Goal: Task Accomplishment & Management: Use online tool/utility

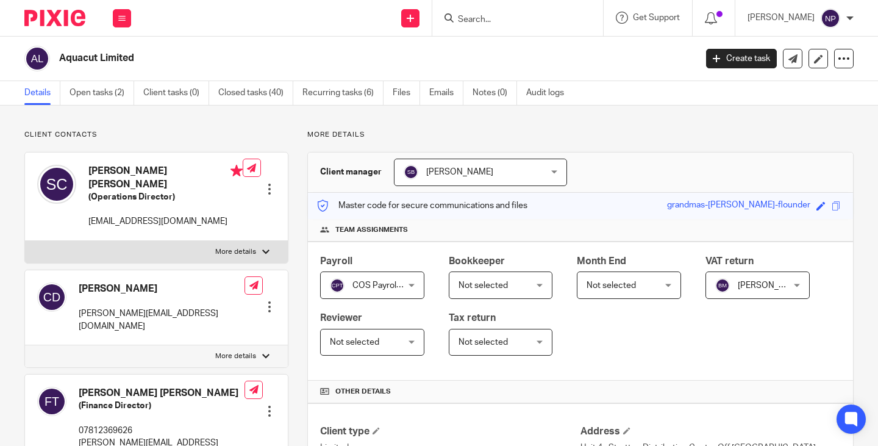
scroll to position [732, 0]
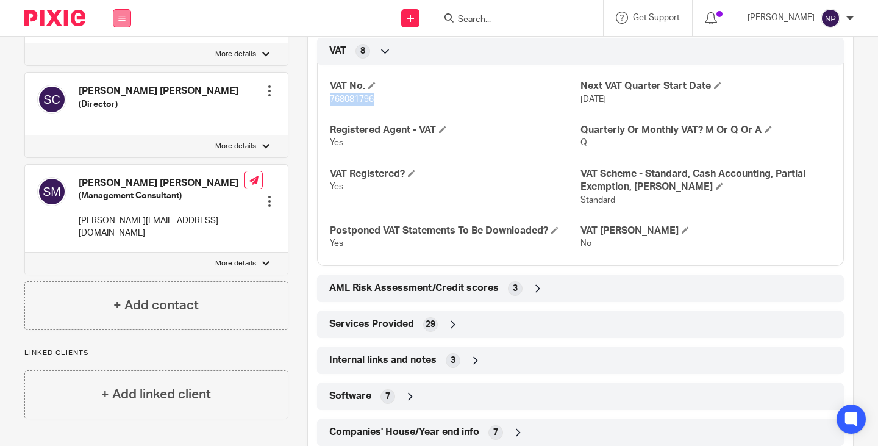
click at [121, 16] on icon at bounding box center [121, 18] width 7 height 7
click at [117, 57] on link "Work" at bounding box center [116, 56] width 20 height 9
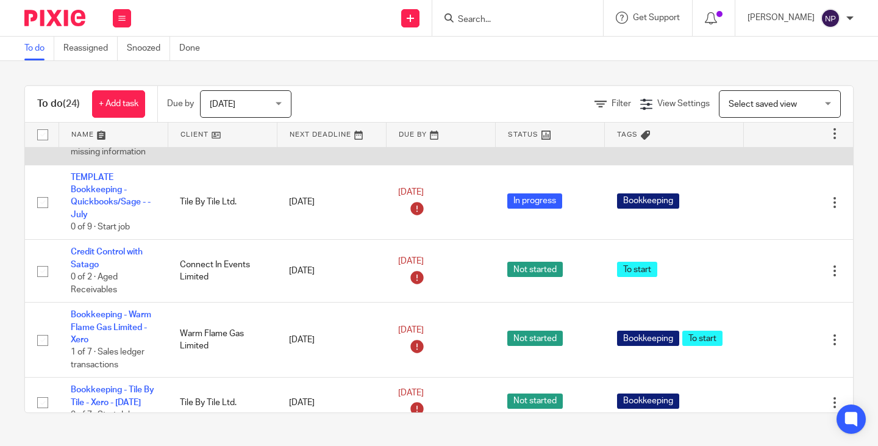
scroll to position [122, 0]
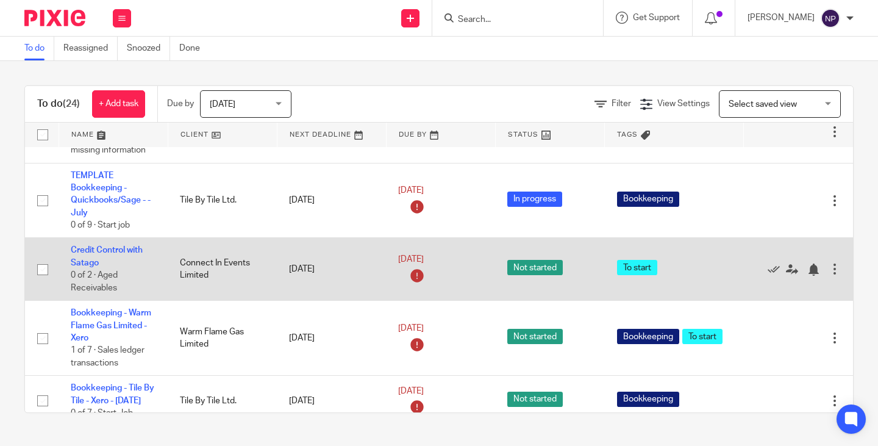
click at [829, 274] on div at bounding box center [835, 269] width 12 height 12
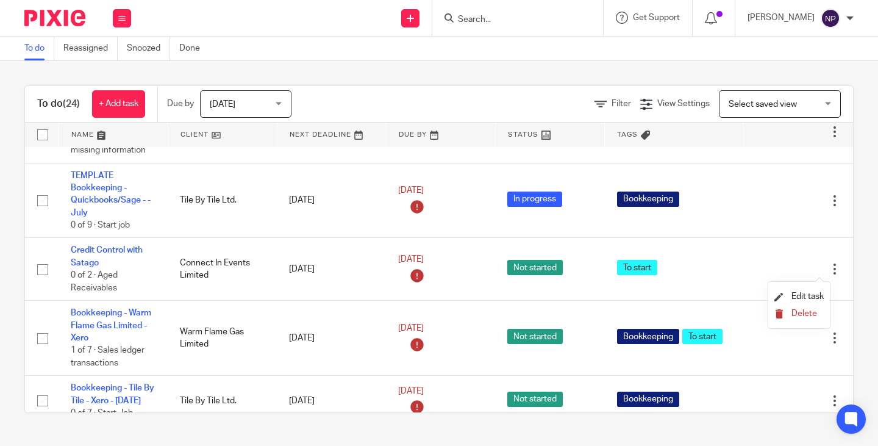
click at [808, 310] on span "Delete" at bounding box center [805, 313] width 26 height 9
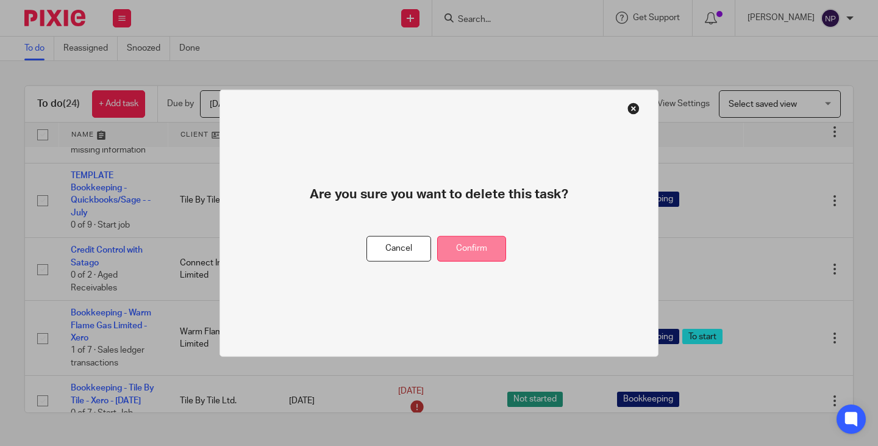
click at [480, 248] on button "Confirm" at bounding box center [471, 248] width 69 height 26
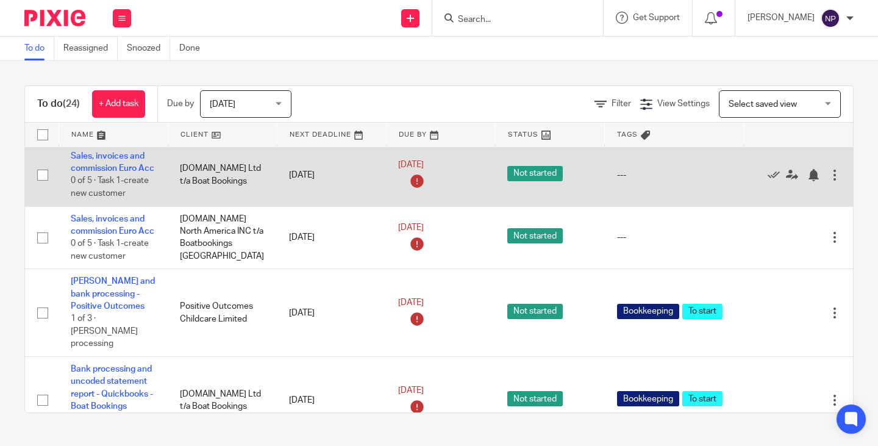
scroll to position [732, 0]
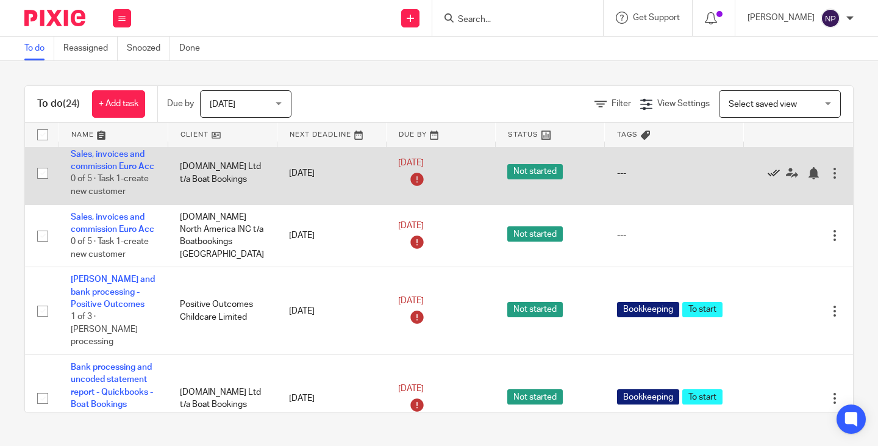
click at [768, 179] on icon at bounding box center [774, 173] width 12 height 12
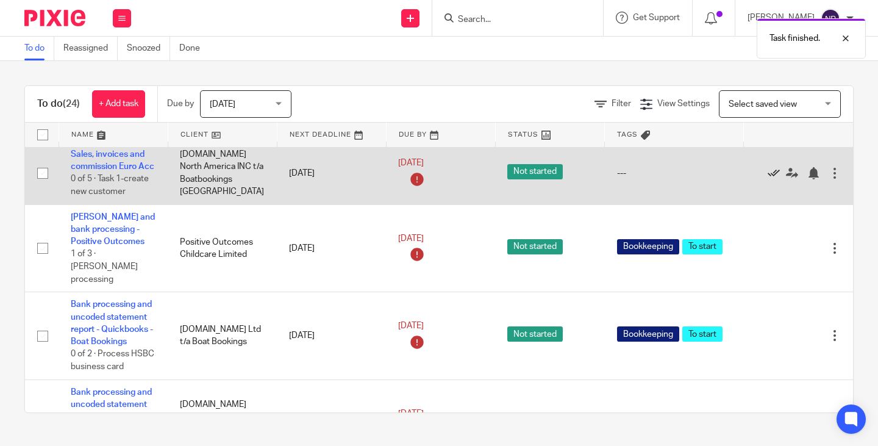
click at [768, 179] on icon at bounding box center [774, 173] width 12 height 12
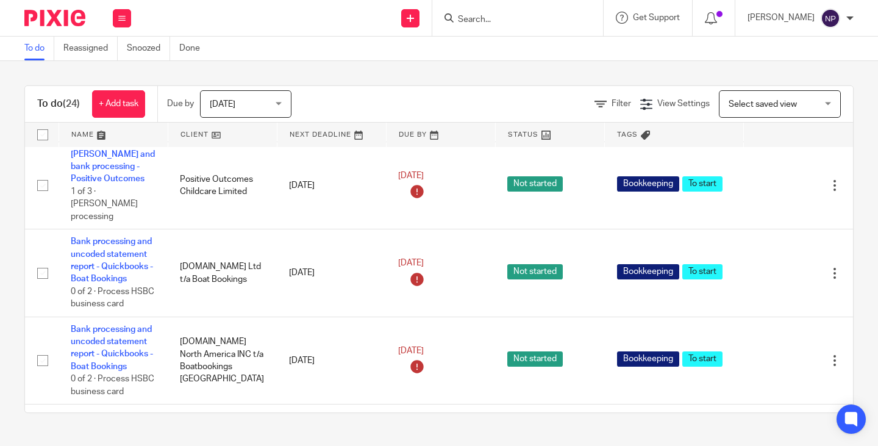
click at [768, 192] on icon at bounding box center [774, 185] width 12 height 12
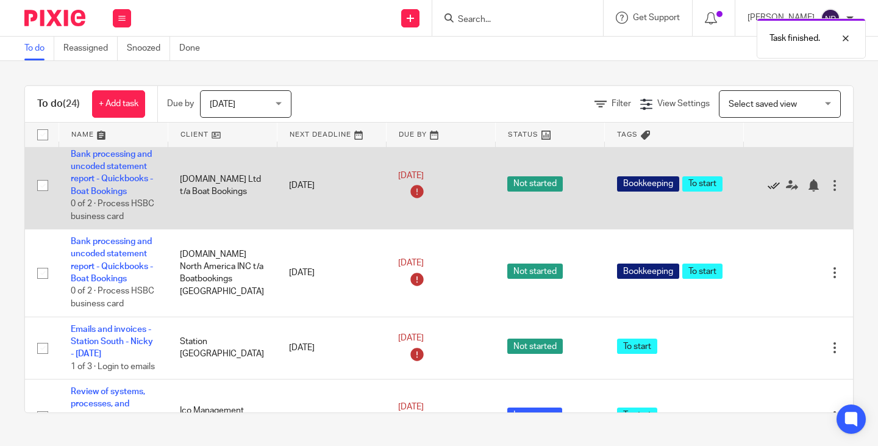
click at [768, 192] on icon at bounding box center [774, 185] width 12 height 12
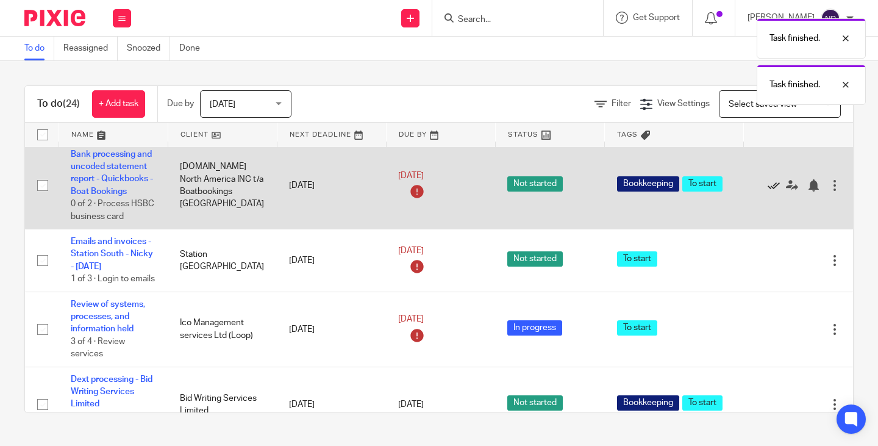
click at [768, 192] on icon at bounding box center [774, 185] width 12 height 12
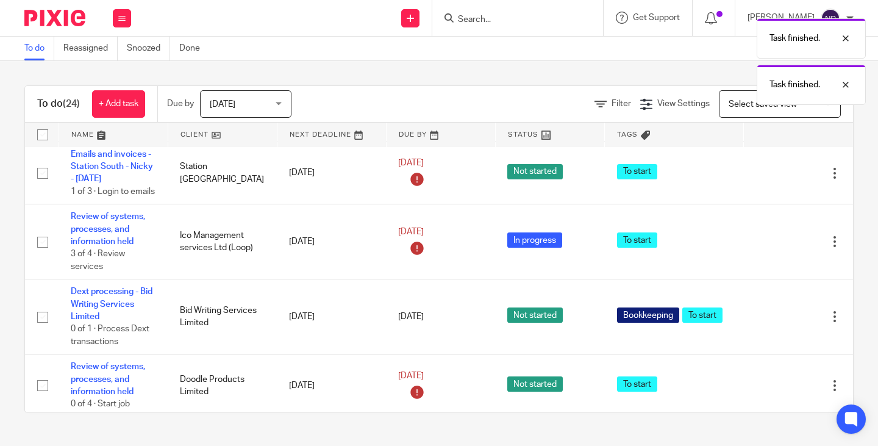
click at [768, 179] on icon at bounding box center [774, 173] width 12 height 12
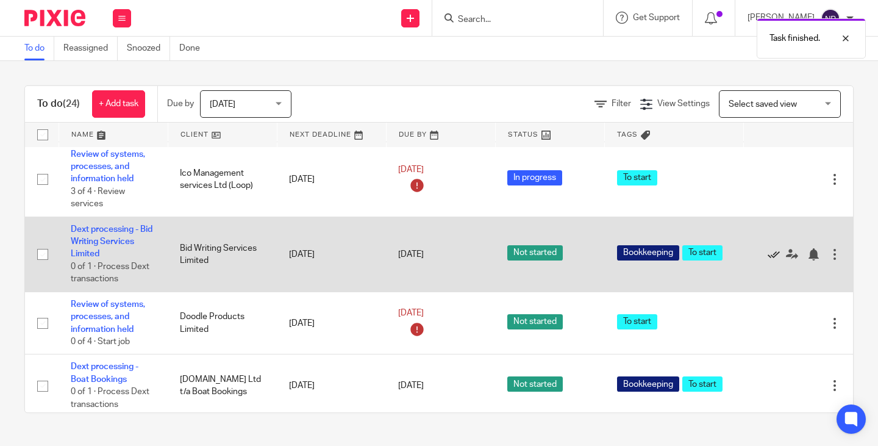
click at [768, 260] on icon at bounding box center [774, 254] width 12 height 12
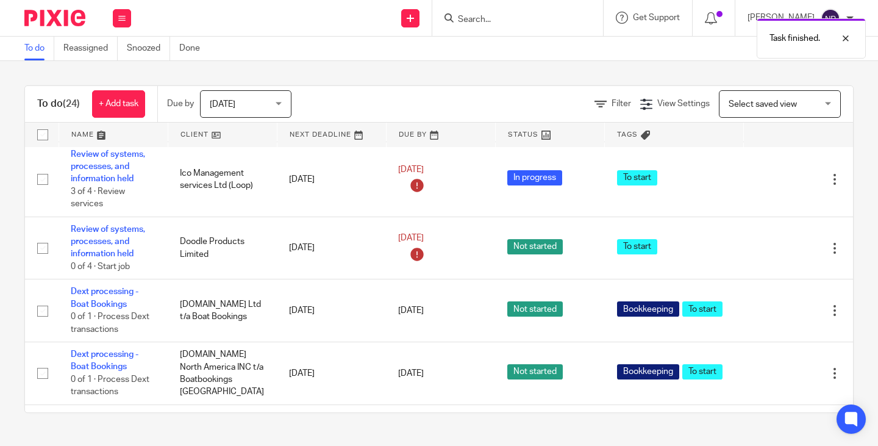
scroll to position [821, 0]
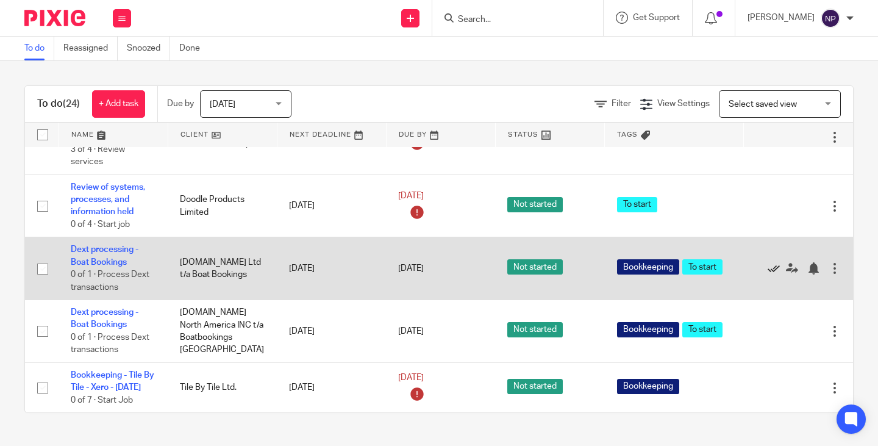
click at [768, 262] on icon at bounding box center [774, 268] width 12 height 12
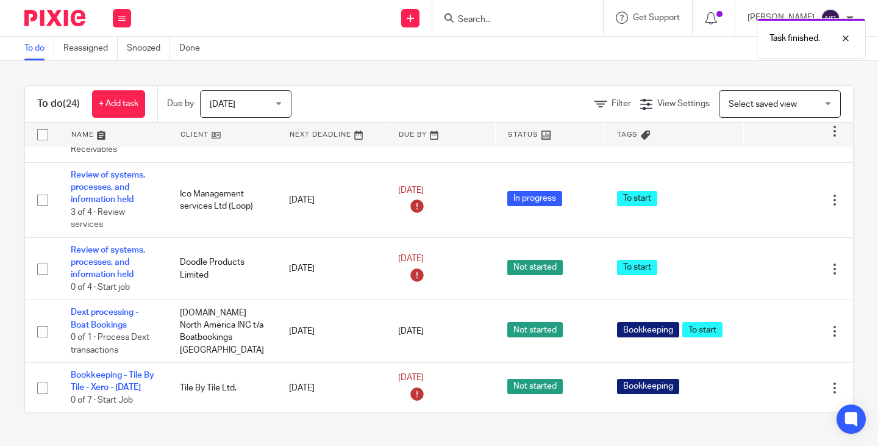
scroll to position [758, 0]
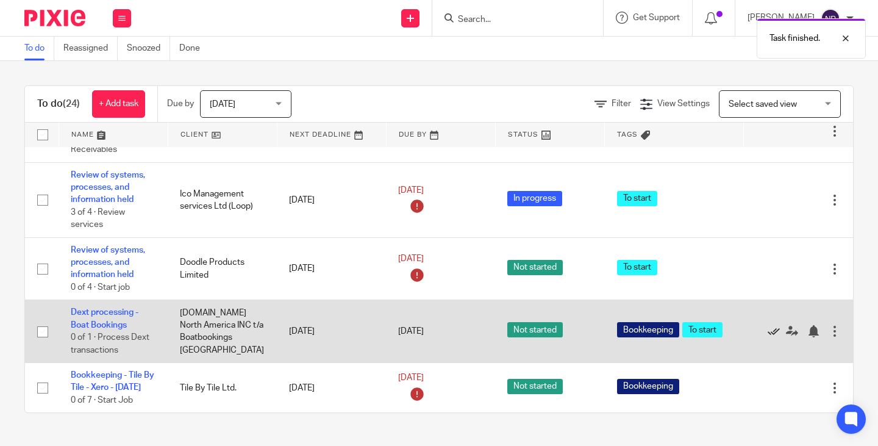
click at [768, 325] on icon at bounding box center [774, 331] width 12 height 12
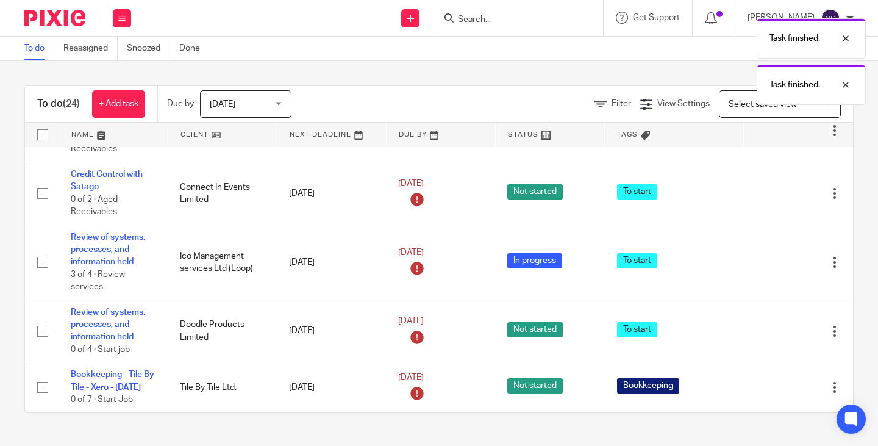
scroll to position [695, 0]
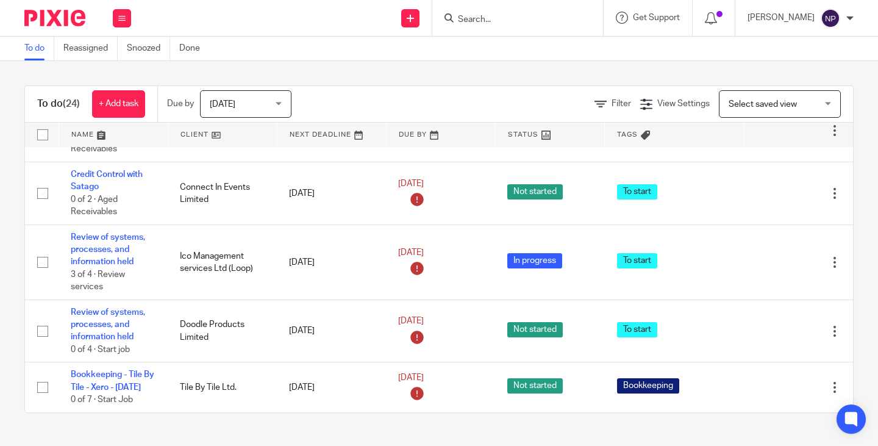
click at [282, 104] on div "Today Today" at bounding box center [246, 103] width 92 height 27
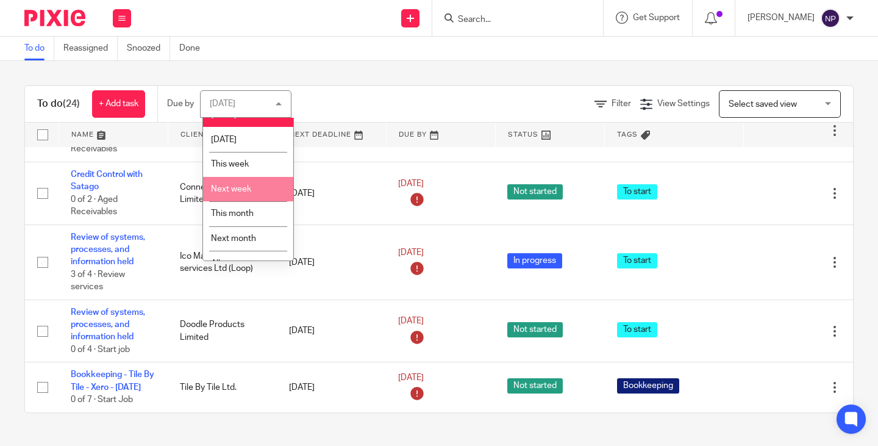
scroll to position [31, 0]
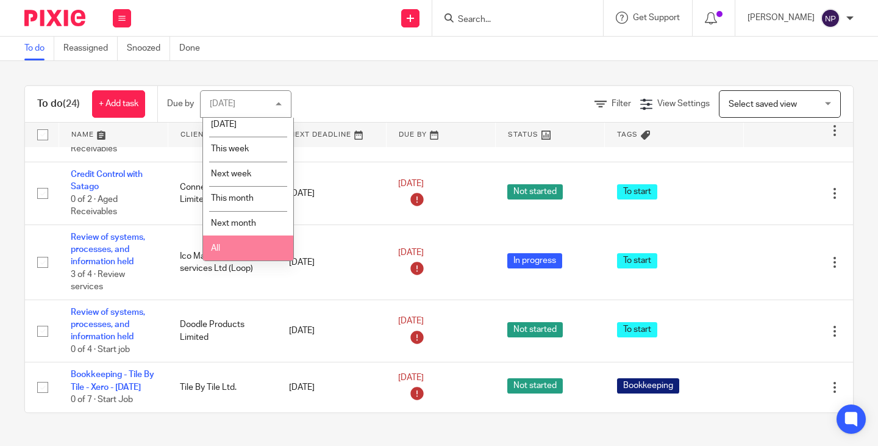
click at [246, 246] on li "All" at bounding box center [248, 247] width 90 height 25
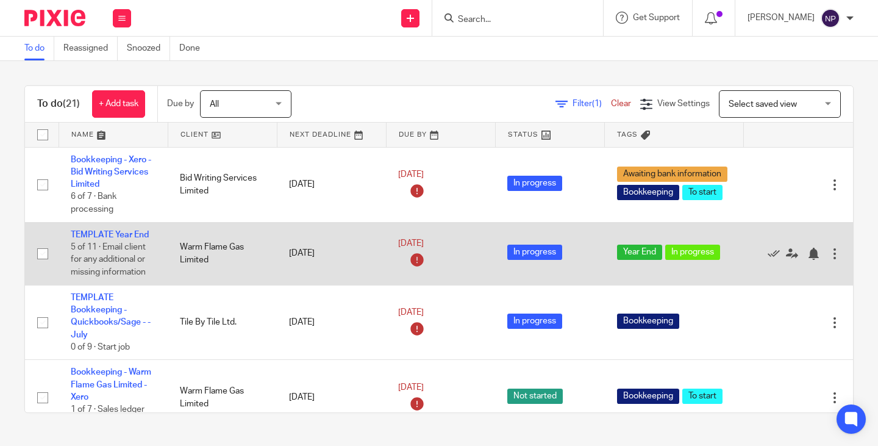
scroll to position [122, 0]
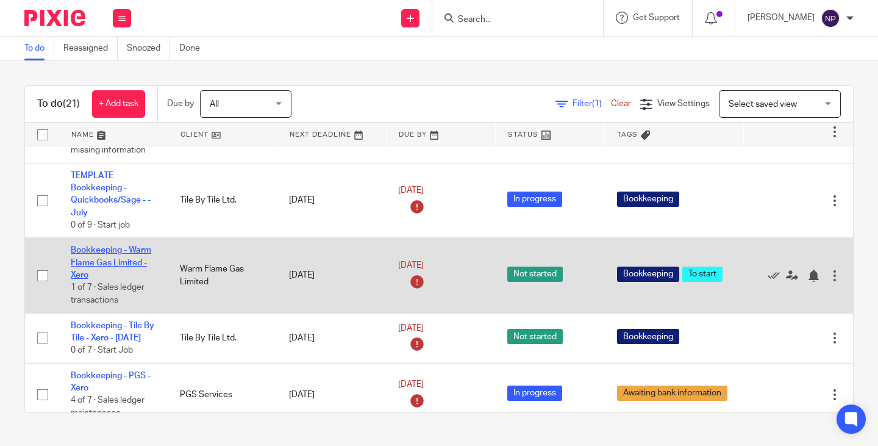
click at [95, 260] on link "Bookkeeping - Warm Flame Gas Limited - Xero" at bounding box center [111, 263] width 81 height 34
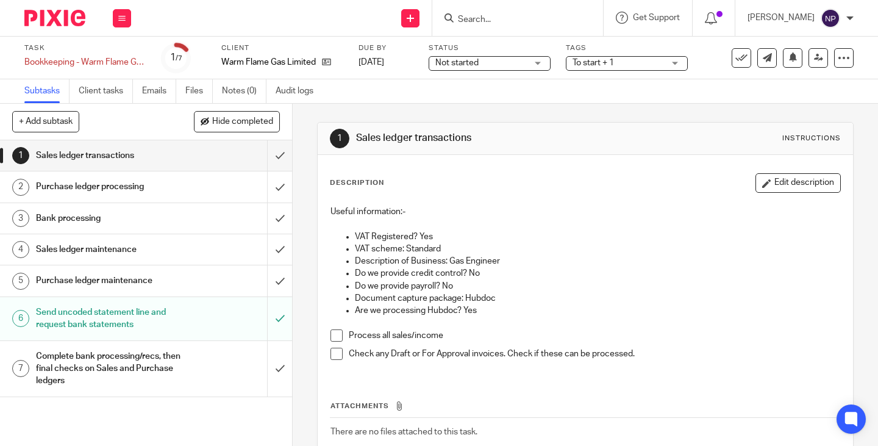
click at [536, 62] on div "Not started Not started" at bounding box center [490, 63] width 122 height 15
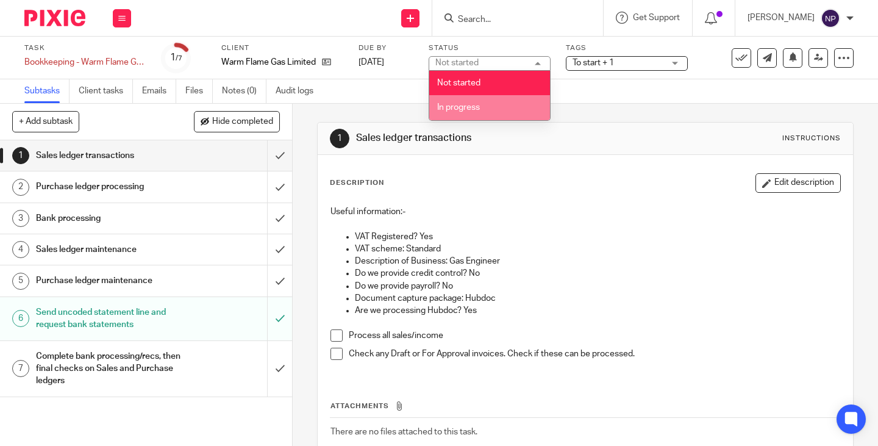
click at [503, 103] on li "In progress" at bounding box center [489, 107] width 121 height 25
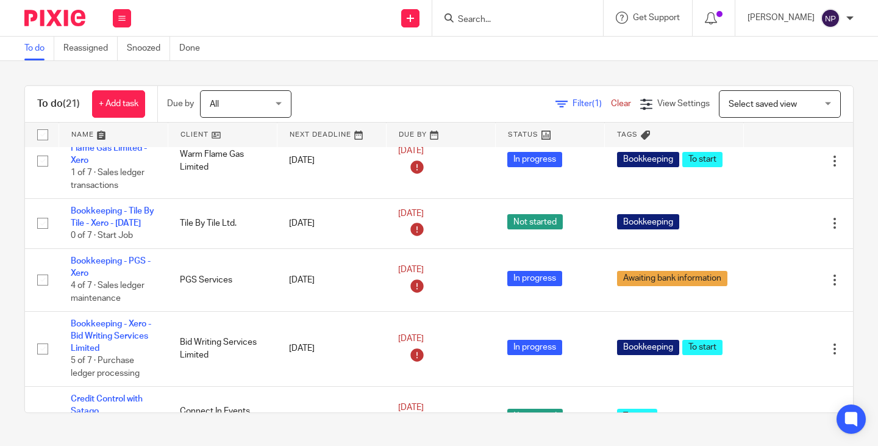
scroll to position [244, 0]
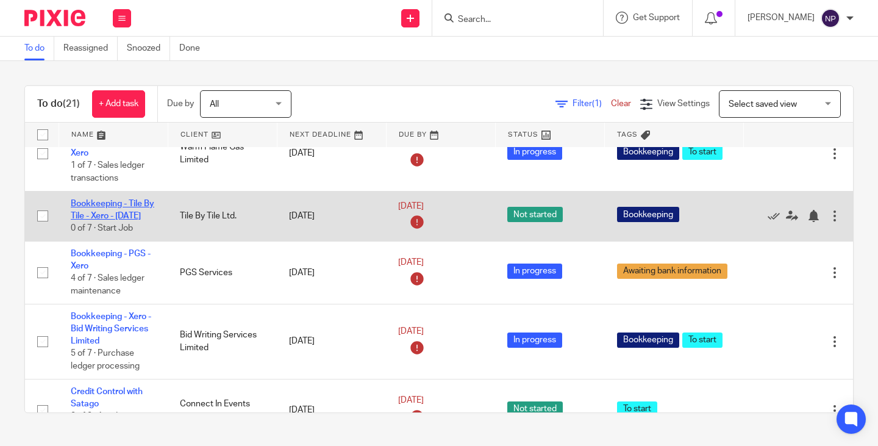
click at [105, 218] on link "Bookkeeping - Tile By Tile - Xero - [DATE]" at bounding box center [113, 209] width 84 height 21
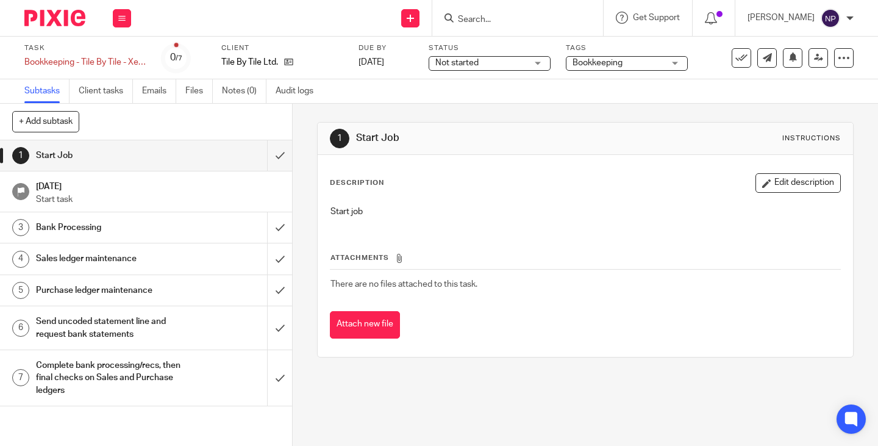
click at [540, 67] on div "Not started Not started" at bounding box center [490, 63] width 122 height 15
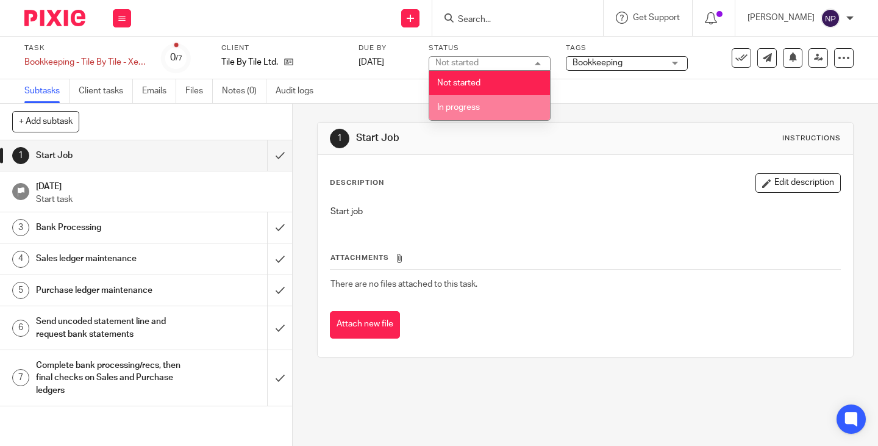
click at [509, 101] on li "In progress" at bounding box center [489, 107] width 121 height 25
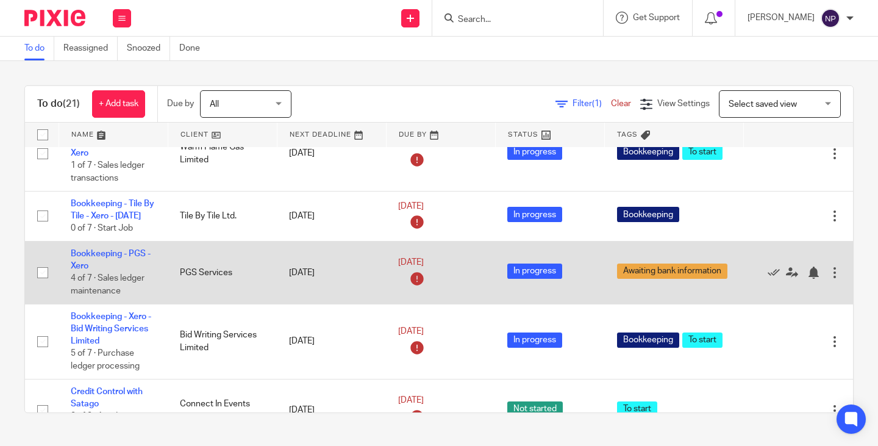
scroll to position [366, 0]
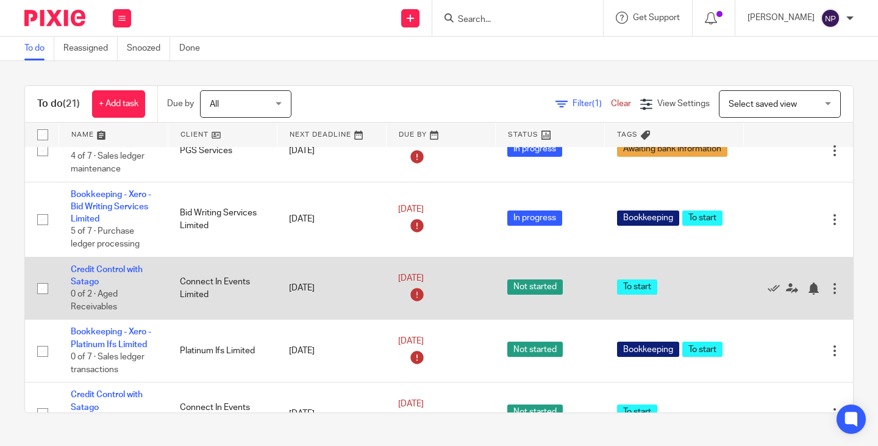
click at [515, 295] on span "Not started" at bounding box center [536, 286] width 56 height 15
click at [118, 279] on link "Credit Control with Satago" at bounding box center [107, 275] width 72 height 21
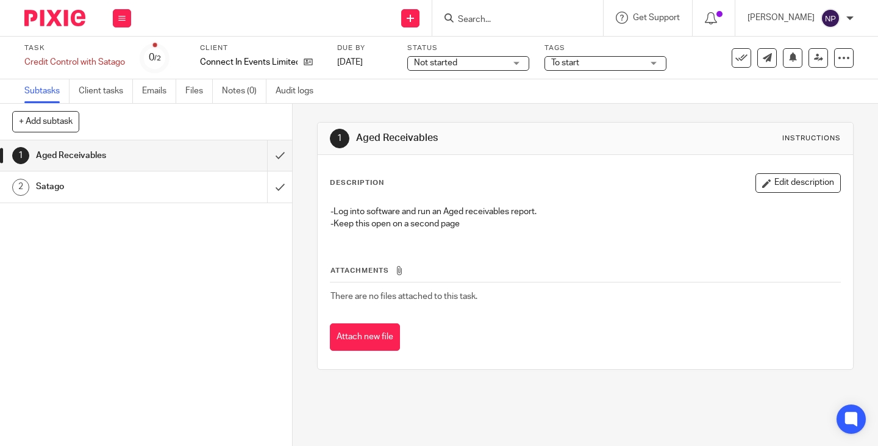
click at [517, 65] on div "Not started Not started" at bounding box center [469, 63] width 122 height 15
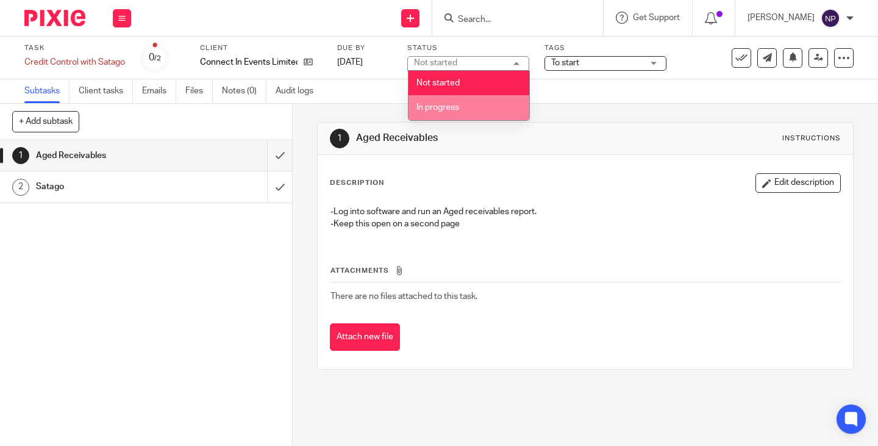
click at [478, 104] on li "In progress" at bounding box center [469, 107] width 121 height 25
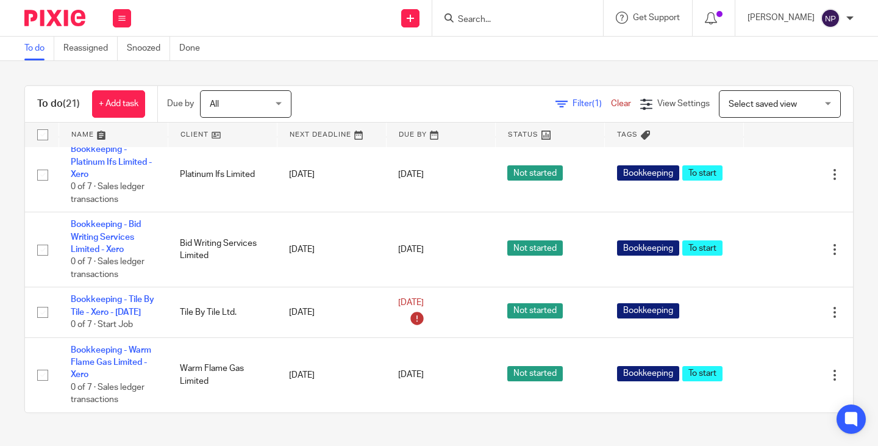
scroll to position [1215, 0]
